Goal: Task Accomplishment & Management: Use online tool/utility

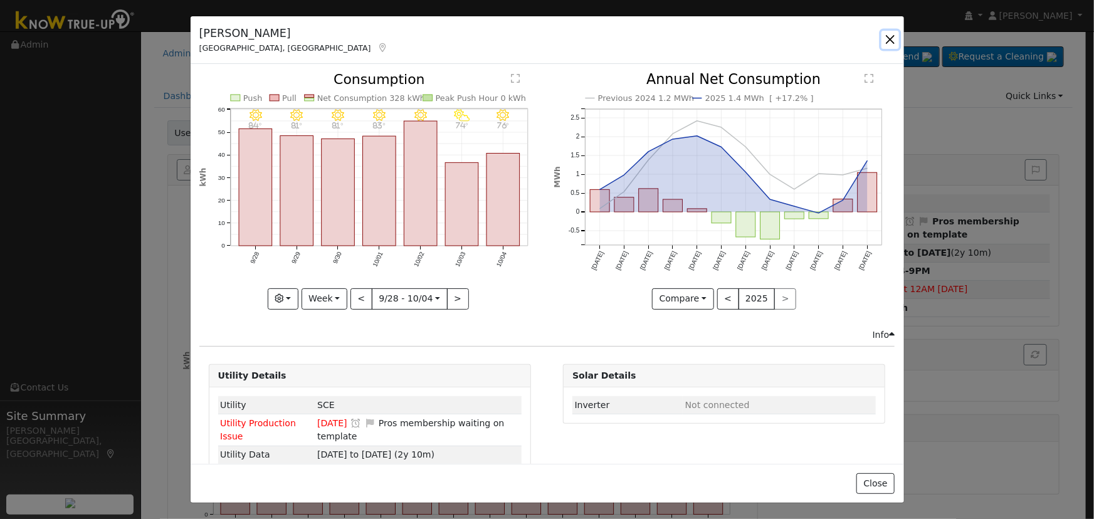
click at [886, 40] on button "button" at bounding box center [891, 40] width 18 height 18
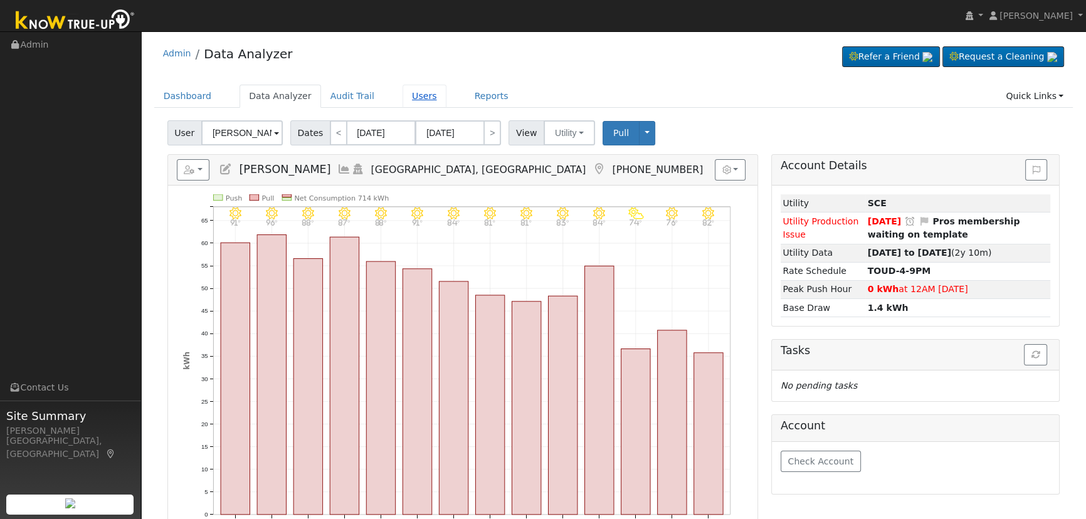
click at [404, 107] on link "Users" at bounding box center [425, 96] width 44 height 23
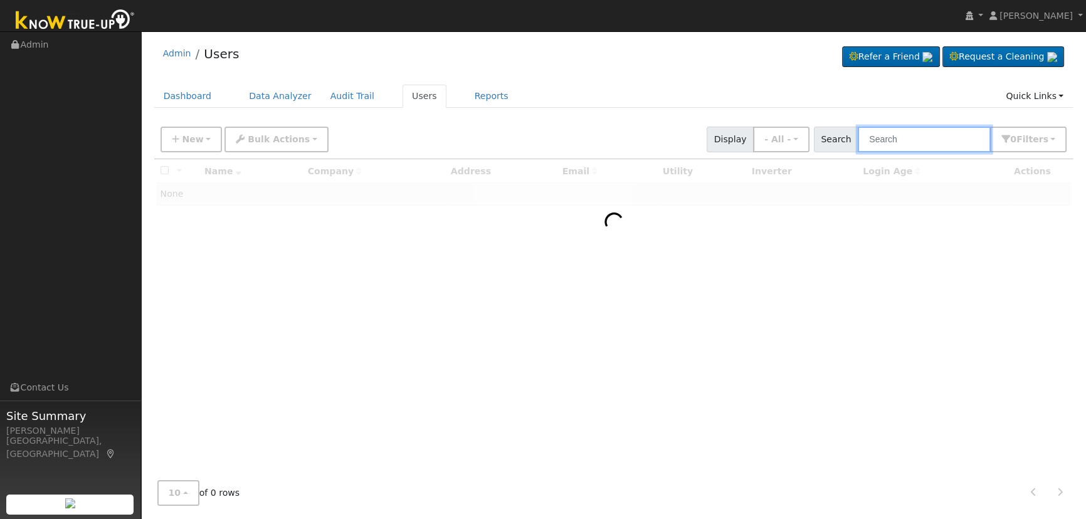
click at [919, 149] on input "text" at bounding box center [924, 140] width 133 height 26
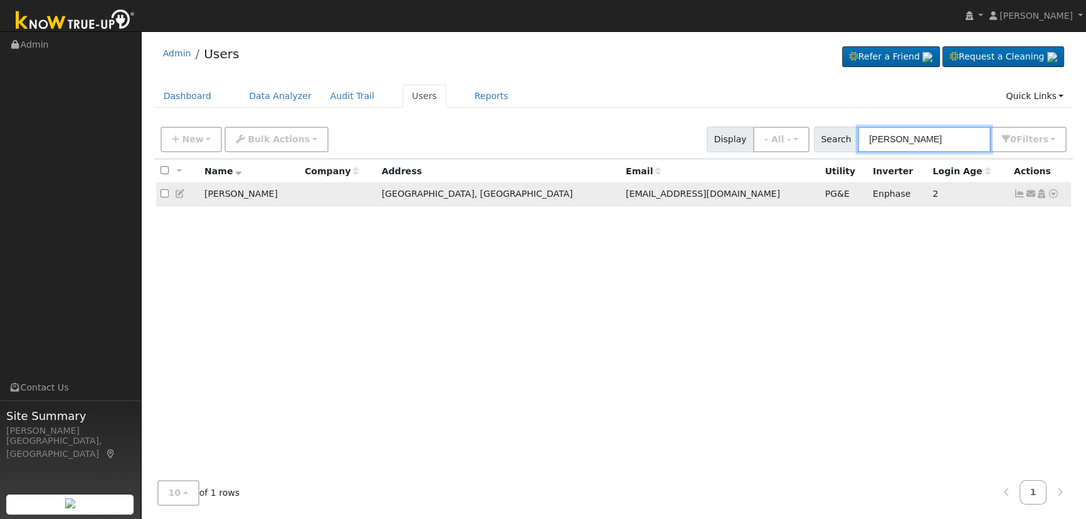
type input "[PERSON_NAME]"
click at [1018, 198] on icon at bounding box center [1019, 193] width 11 height 9
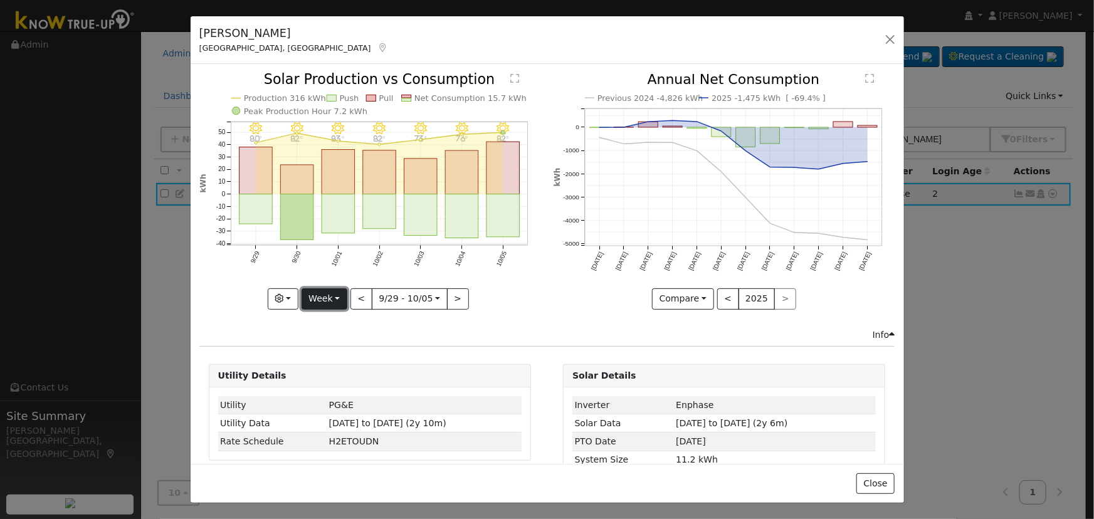
click at [312, 297] on button "Week" at bounding box center [325, 298] width 46 height 21
click at [332, 372] on link "Year" at bounding box center [345, 377] width 87 height 18
type input "2024-10-01"
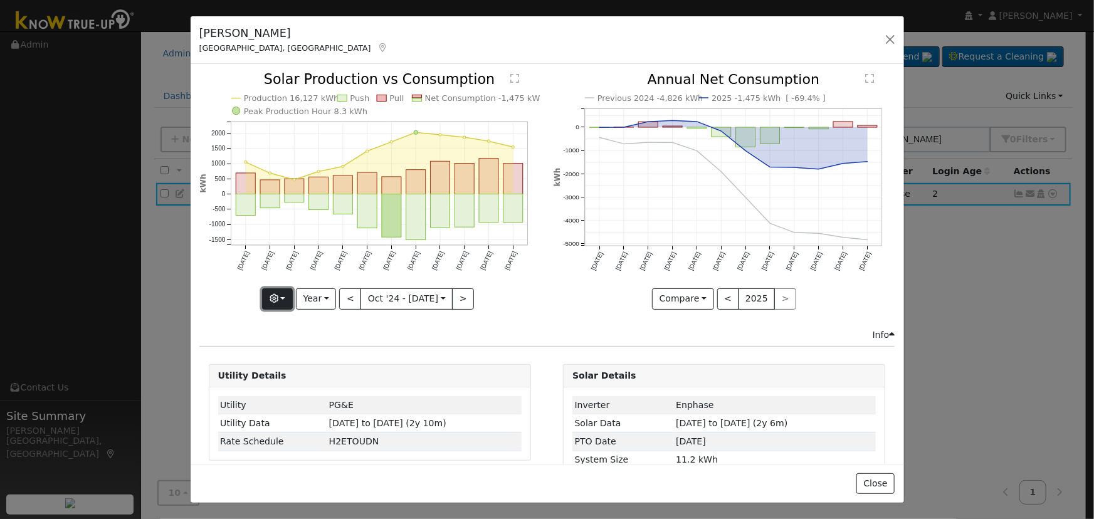
click at [272, 294] on icon "button" at bounding box center [274, 298] width 9 height 9
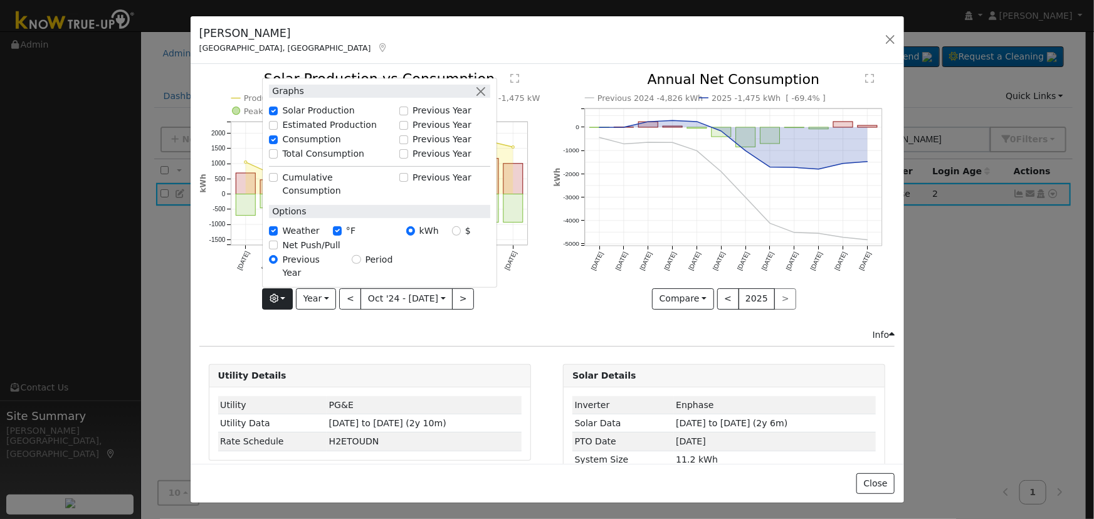
click at [272, 162] on div "Total Consumption" at bounding box center [331, 154] width 137 height 14
click at [276, 158] on input "Total Consumption" at bounding box center [273, 153] width 9 height 9
checkbox input "true"
click at [485, 98] on button "button" at bounding box center [480, 91] width 13 height 13
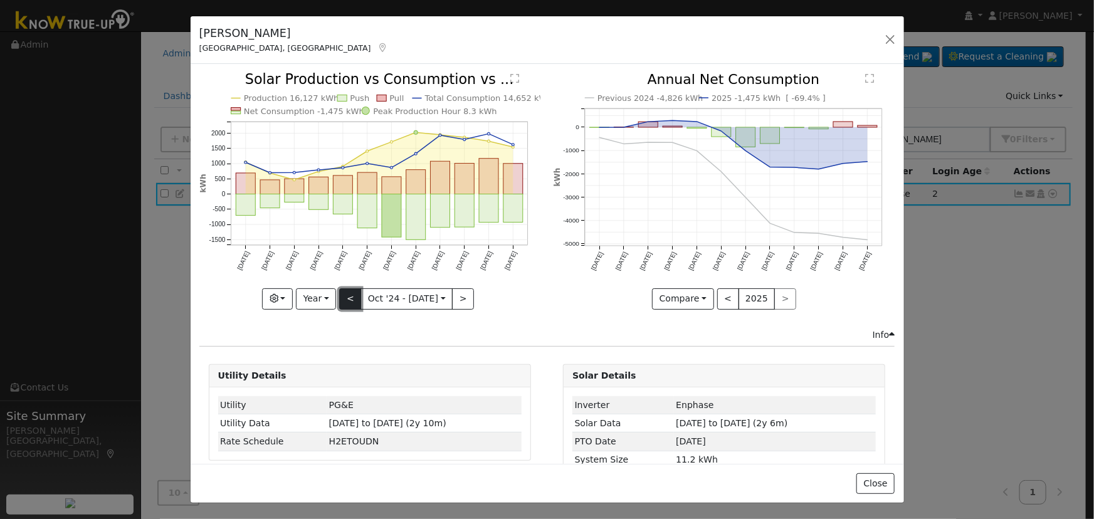
click at [354, 294] on button "<" at bounding box center [350, 298] width 22 height 21
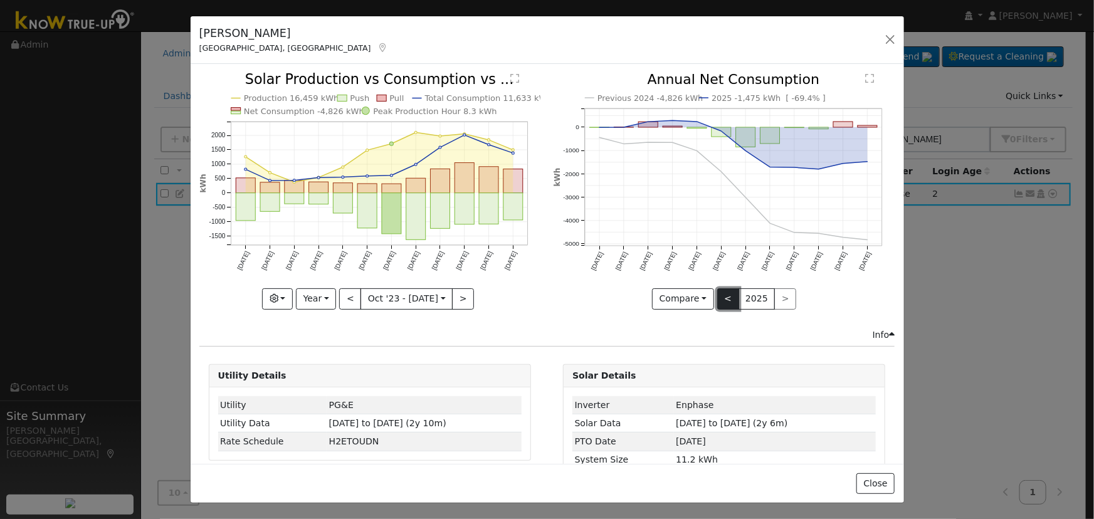
click at [717, 293] on button "<" at bounding box center [728, 298] width 22 height 21
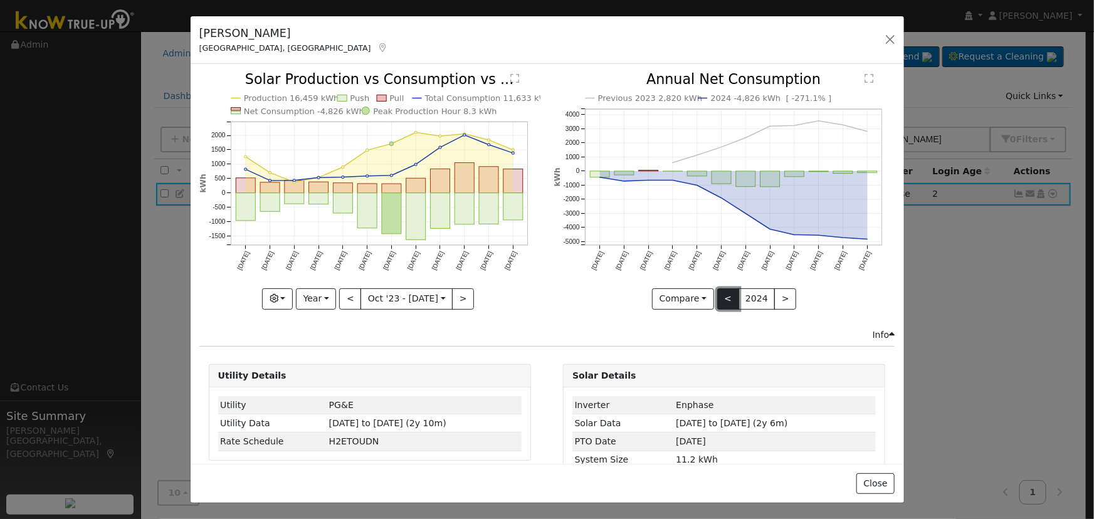
click at [717, 293] on button "<" at bounding box center [728, 298] width 22 height 21
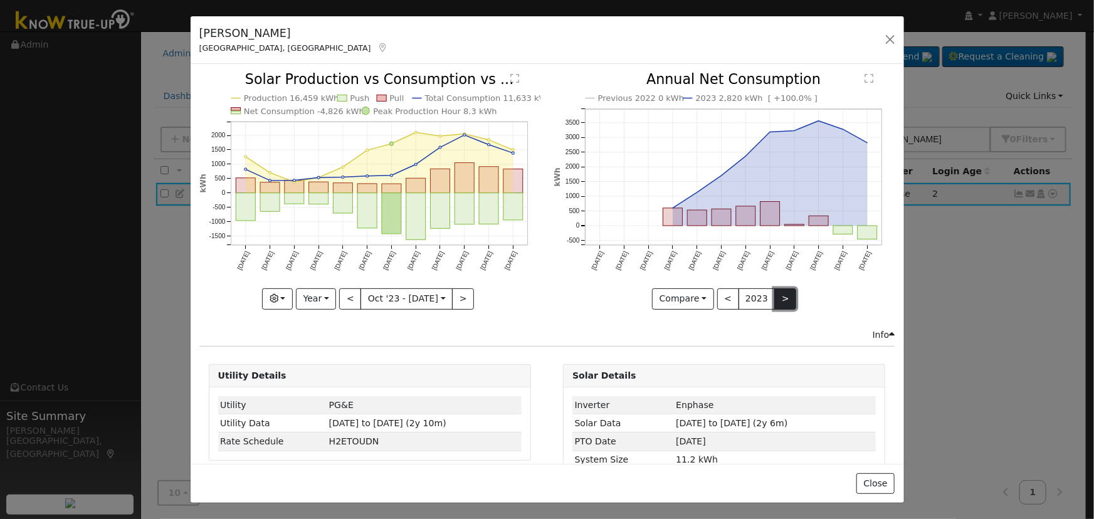
click at [775, 295] on button ">" at bounding box center [786, 298] width 22 height 21
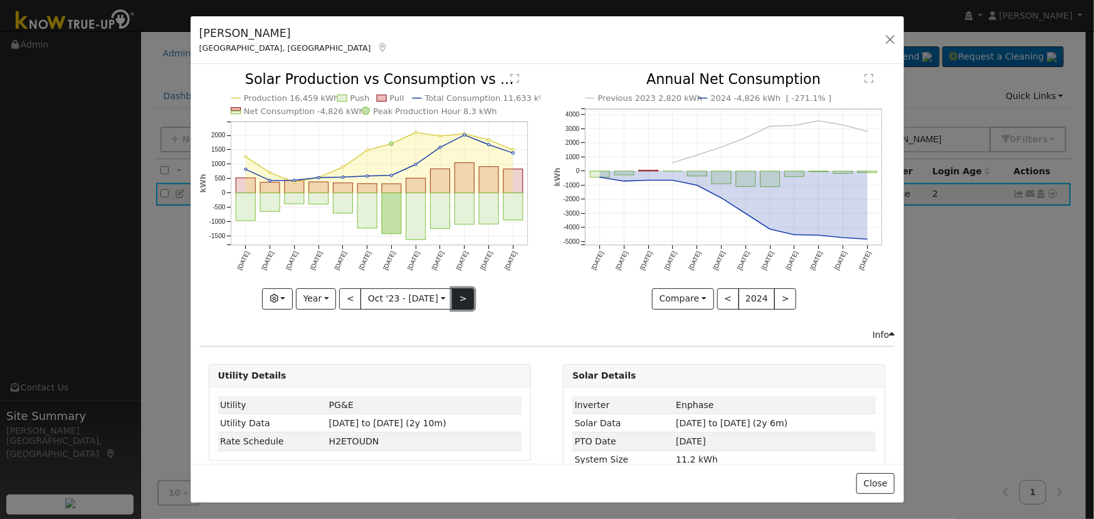
click at [464, 295] on button ">" at bounding box center [463, 298] width 22 height 21
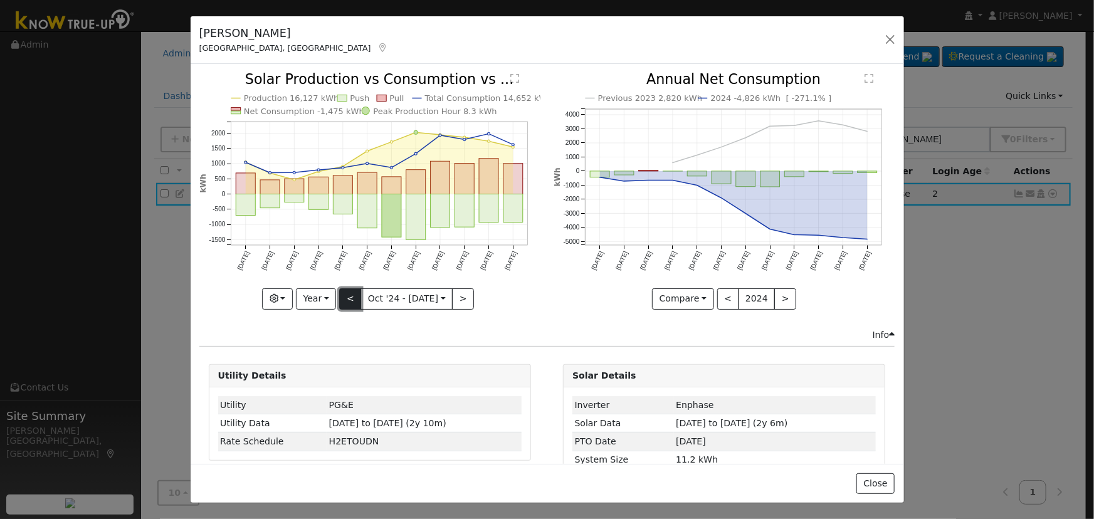
click at [354, 299] on button "<" at bounding box center [350, 298] width 22 height 21
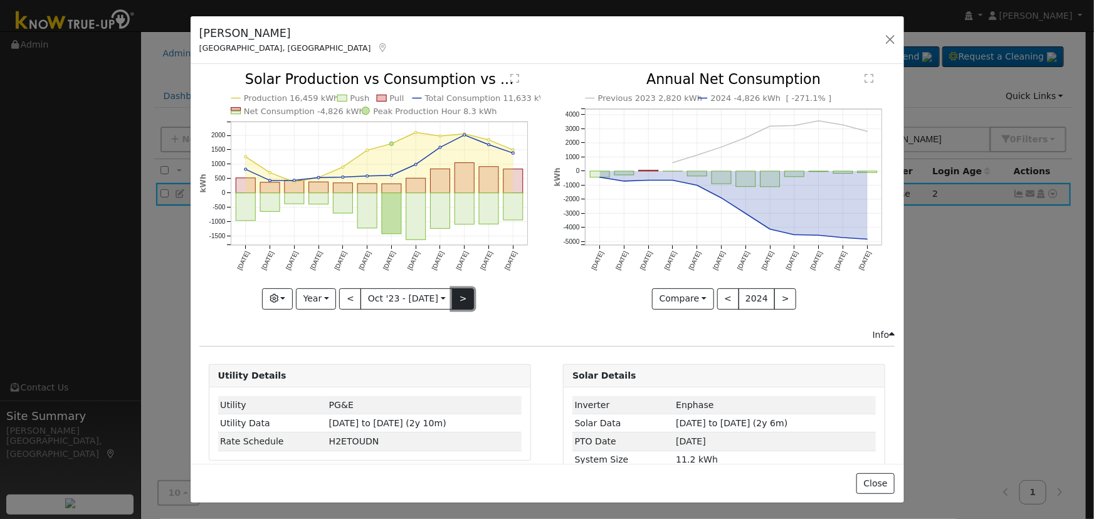
click at [455, 297] on button ">" at bounding box center [463, 298] width 22 height 21
type input "2024-10-01"
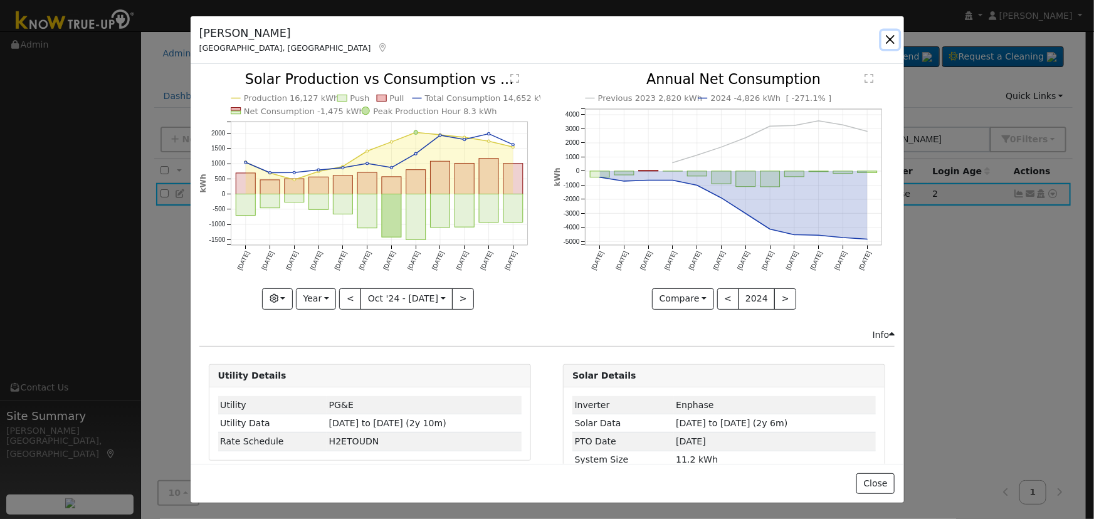
click at [890, 40] on button "button" at bounding box center [891, 40] width 18 height 18
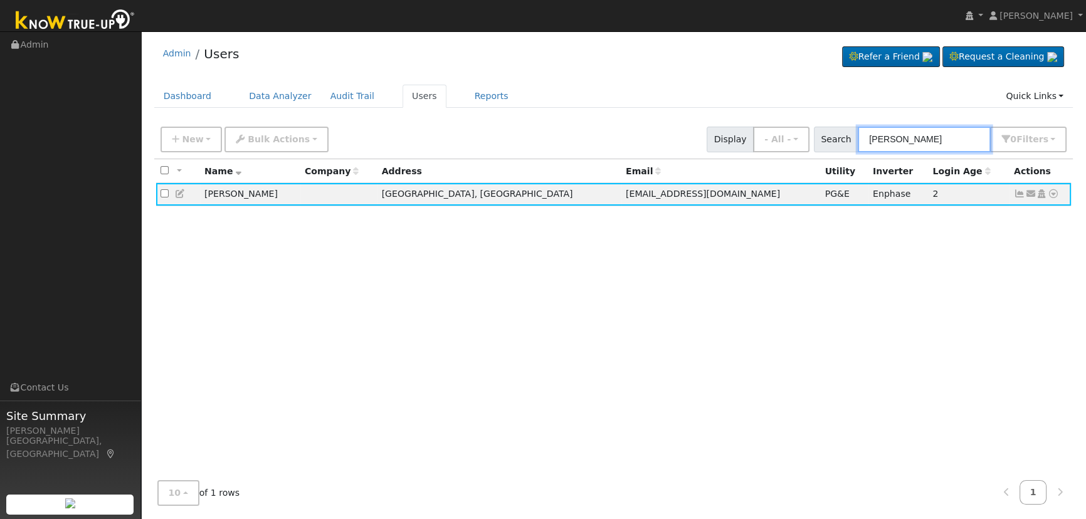
click at [917, 130] on input "grisby" at bounding box center [924, 140] width 133 height 26
click at [834, 112] on div "Admin Users Refer a Friend Request a Cleaning" at bounding box center [613, 277] width 933 height 478
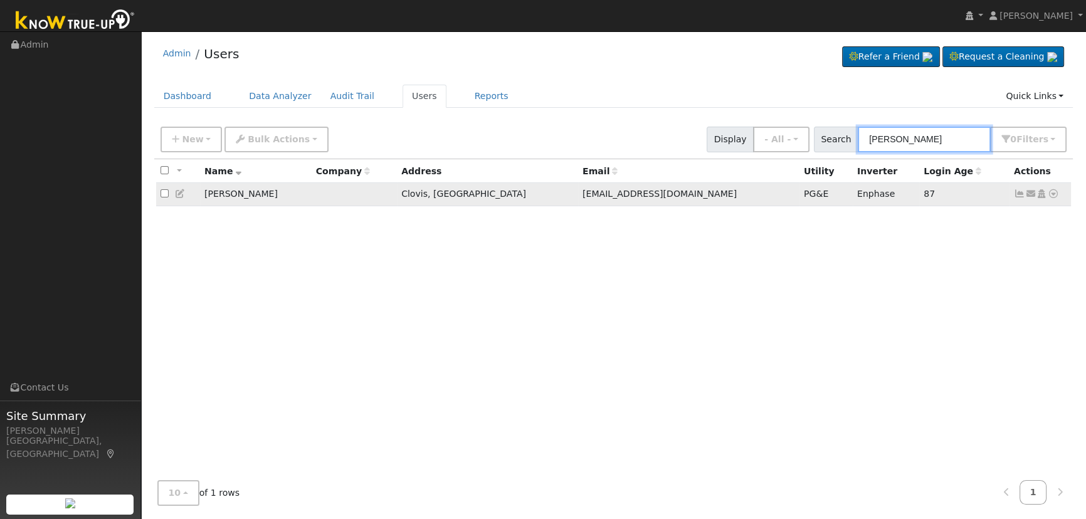
type input "jim ray"
click at [1017, 195] on icon at bounding box center [1019, 193] width 11 height 9
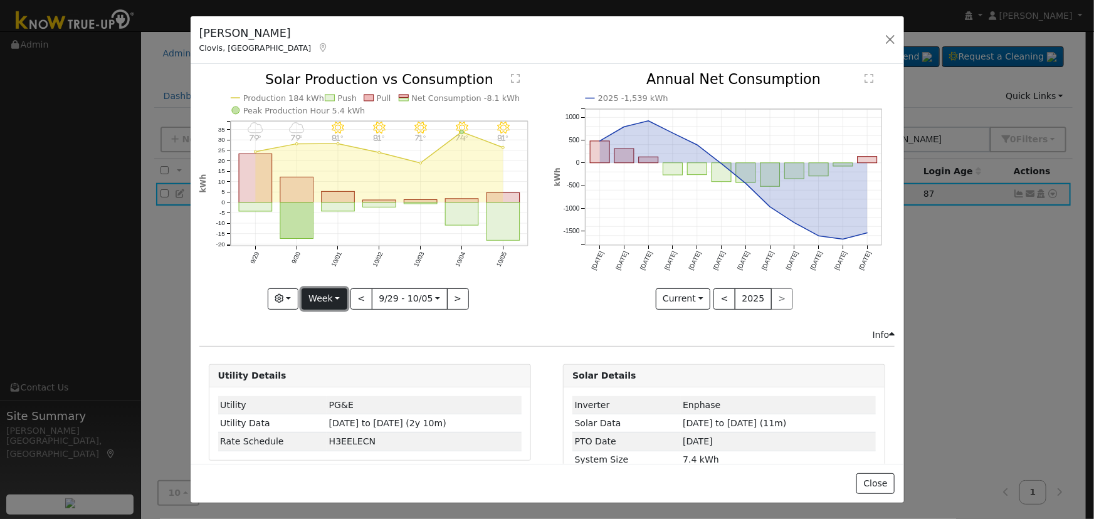
click at [323, 297] on button "Week" at bounding box center [325, 298] width 46 height 21
click at [331, 317] on link "Day" at bounding box center [345, 324] width 87 height 18
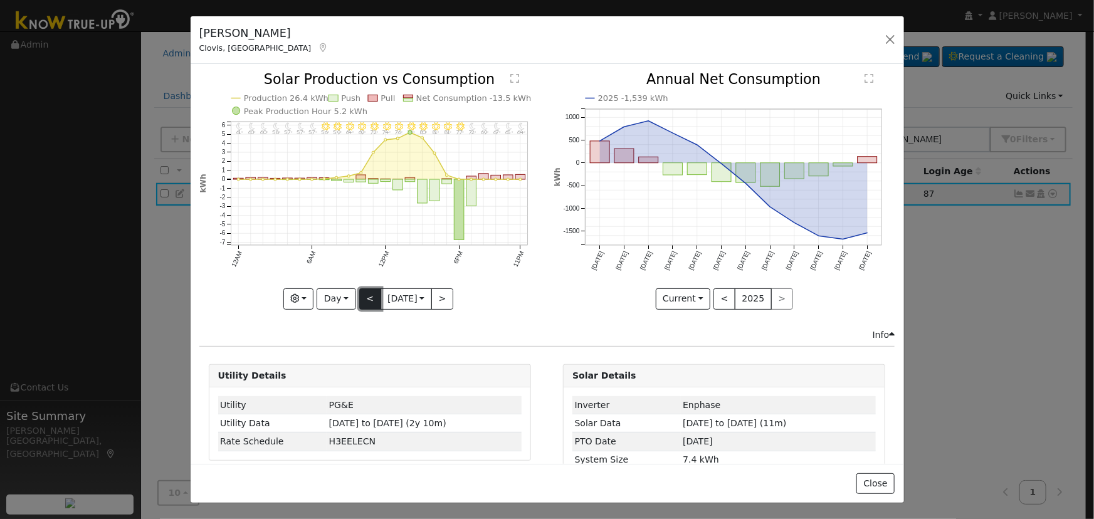
click at [366, 294] on button "<" at bounding box center [370, 298] width 22 height 21
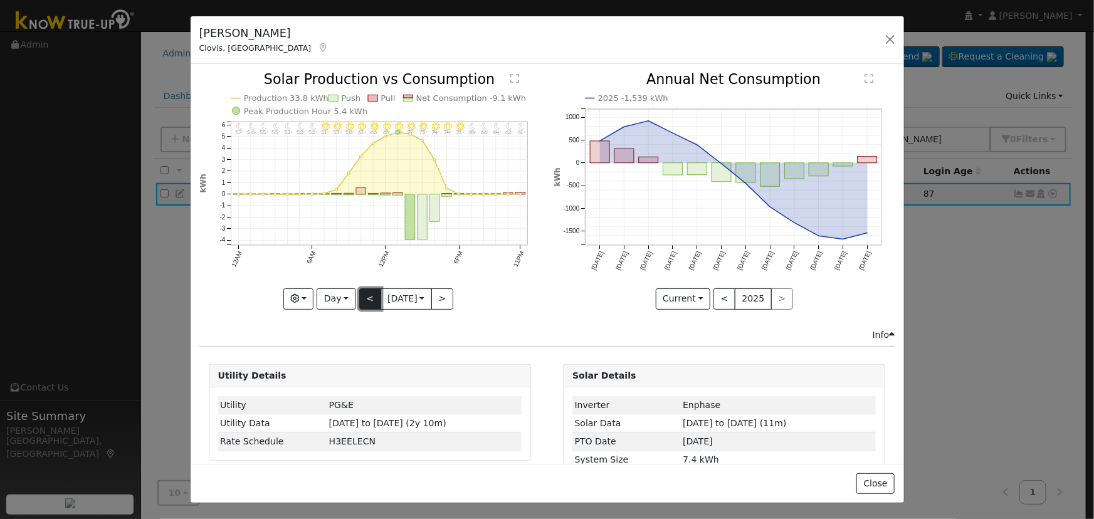
click at [366, 294] on button "<" at bounding box center [370, 298] width 22 height 21
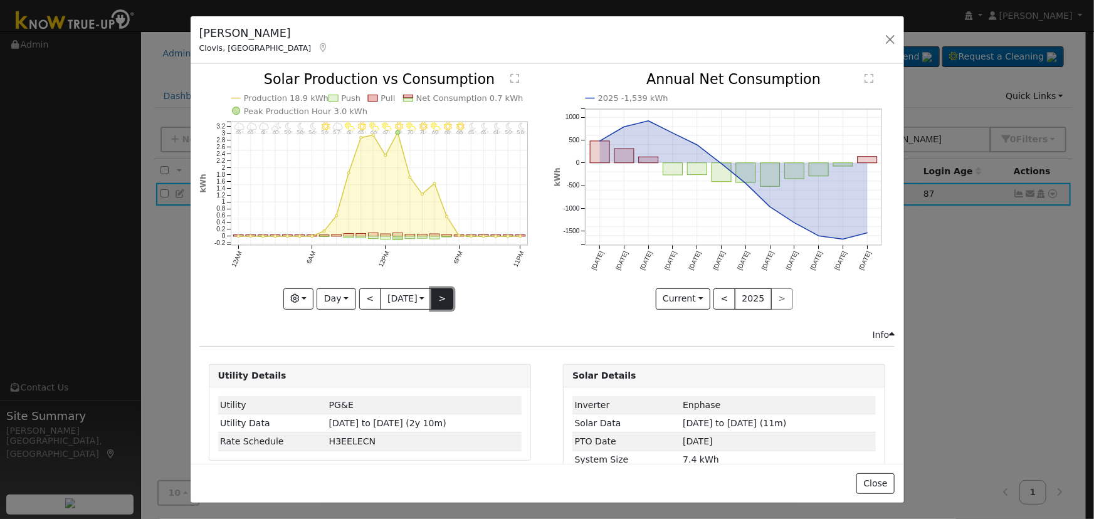
click at [439, 296] on button ">" at bounding box center [442, 298] width 22 height 21
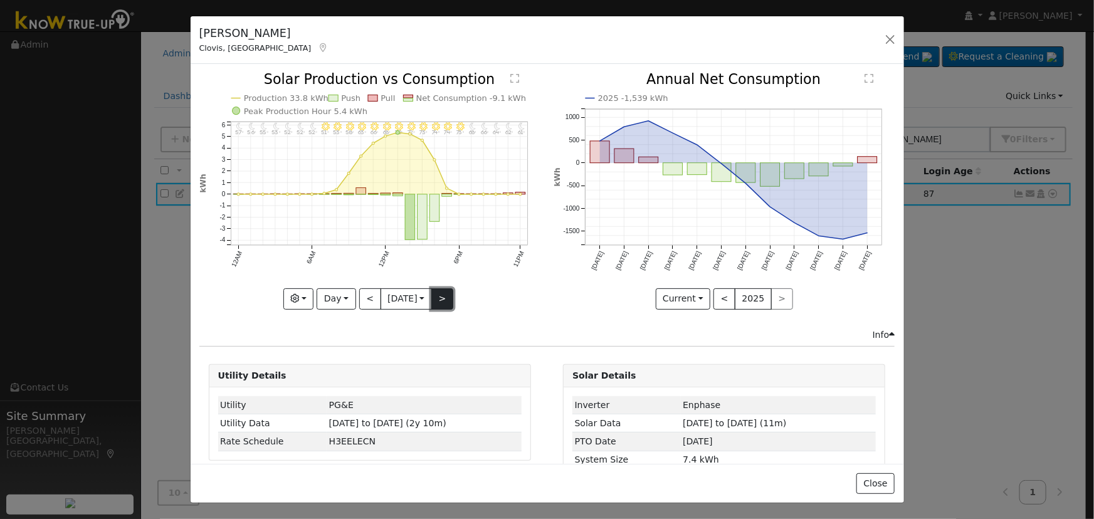
click at [439, 296] on button ">" at bounding box center [442, 298] width 22 height 21
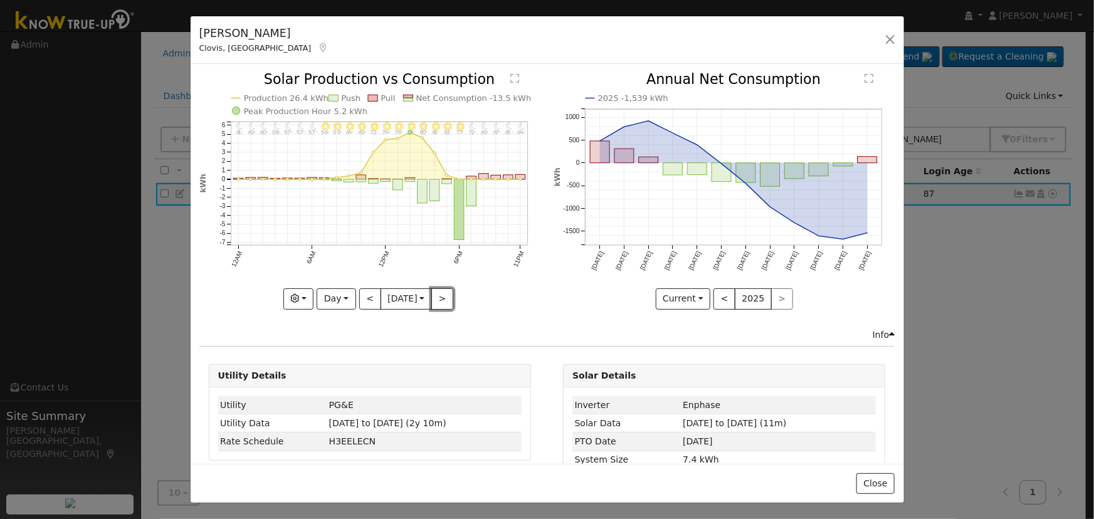
click at [439, 297] on button ">" at bounding box center [442, 298] width 22 height 21
type input "2025-10-06"
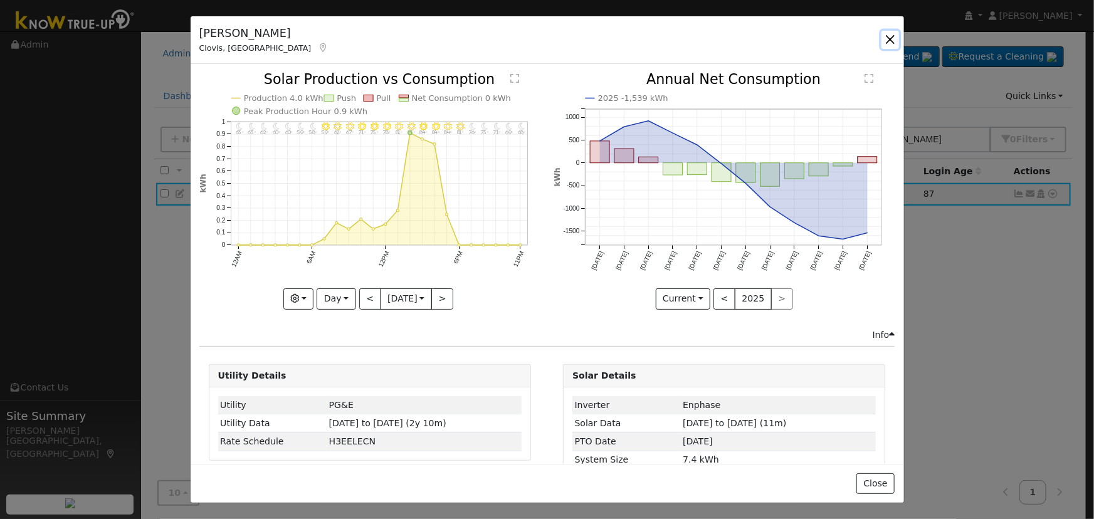
click at [893, 41] on button "button" at bounding box center [891, 40] width 18 height 18
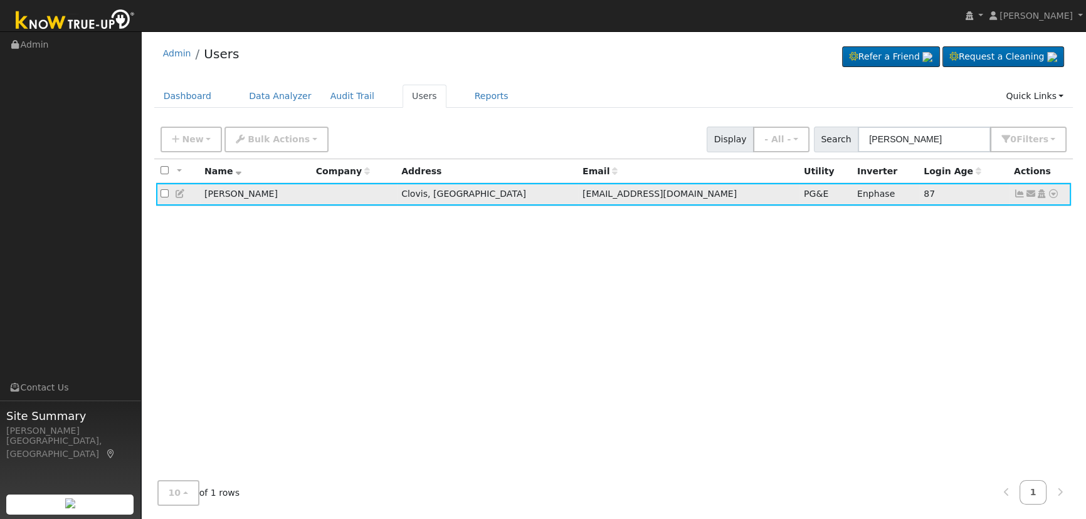
click at [1050, 195] on icon at bounding box center [1053, 193] width 11 height 9
click at [1021, 218] on link "Data Analyzer" at bounding box center [1012, 216] width 91 height 18
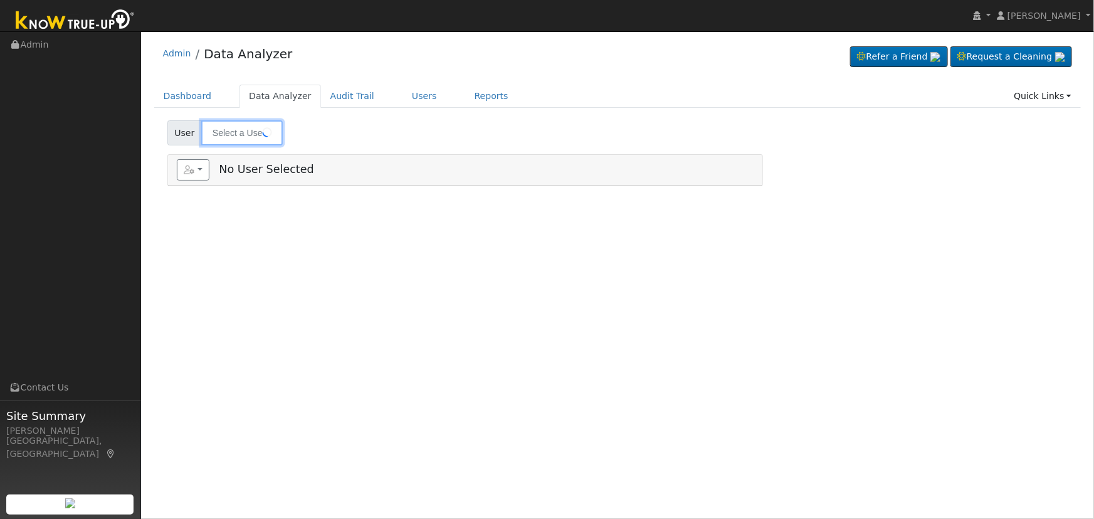
type input "[PERSON_NAME]"
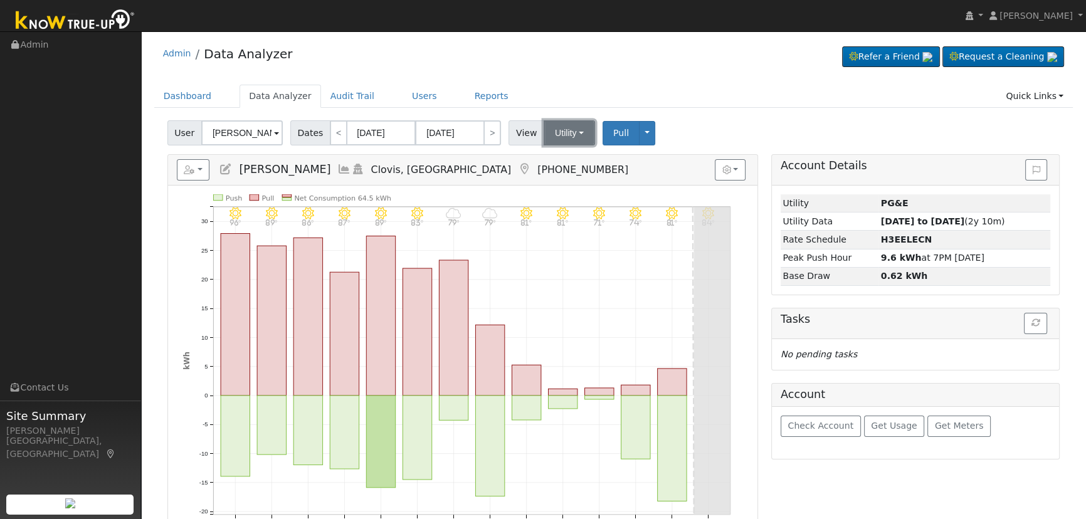
click at [569, 132] on button "Utility" at bounding box center [569, 132] width 51 height 25
click at [613, 130] on span "Pull" at bounding box center [621, 133] width 16 height 10
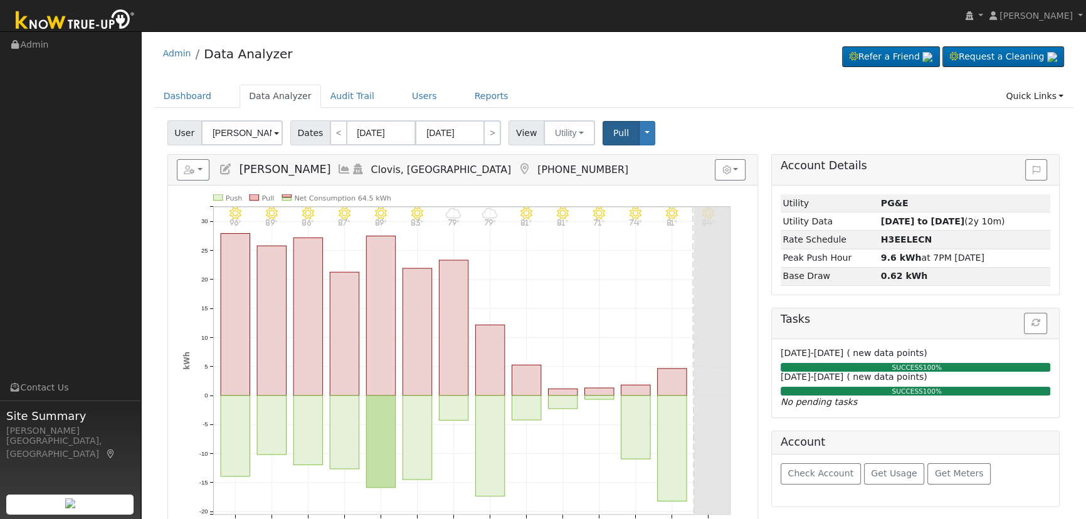
click at [337, 167] on icon at bounding box center [344, 169] width 14 height 11
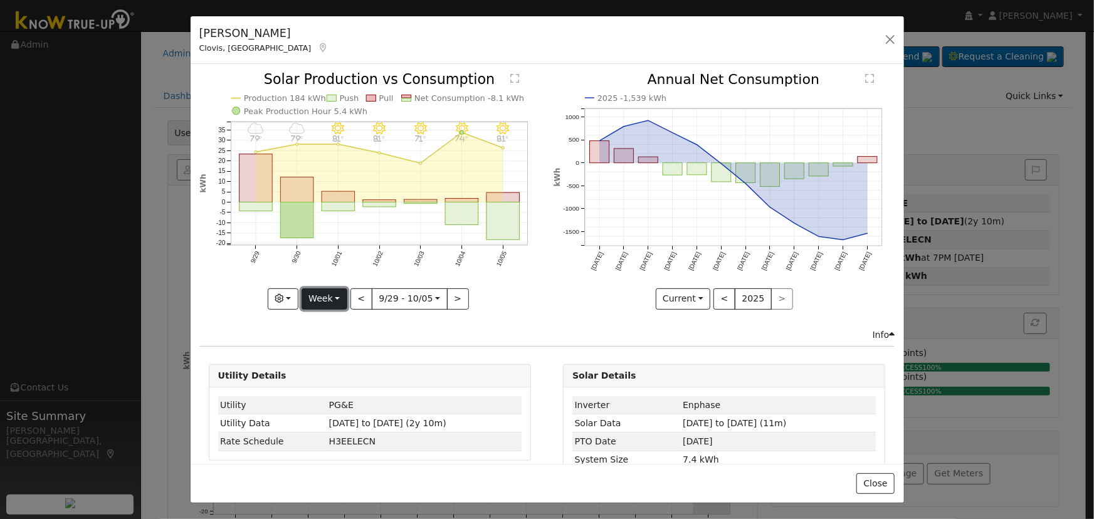
click at [335, 298] on button "Week" at bounding box center [325, 298] width 46 height 21
click at [339, 319] on link "Day" at bounding box center [345, 324] width 87 height 18
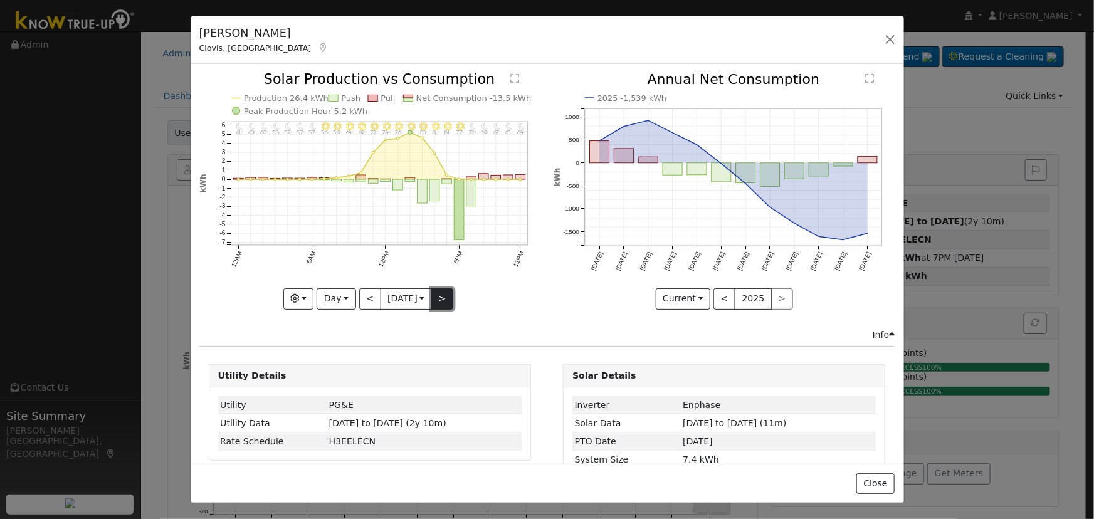
click at [441, 294] on button ">" at bounding box center [442, 298] width 22 height 21
type input "2025-10-06"
